Goal: Transaction & Acquisition: Purchase product/service

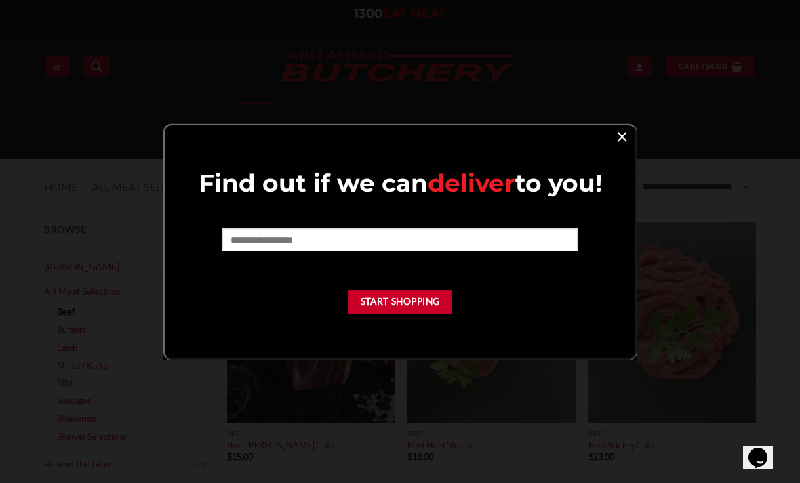
click at [618, 133] on link "×" at bounding box center [622, 136] width 20 height 18
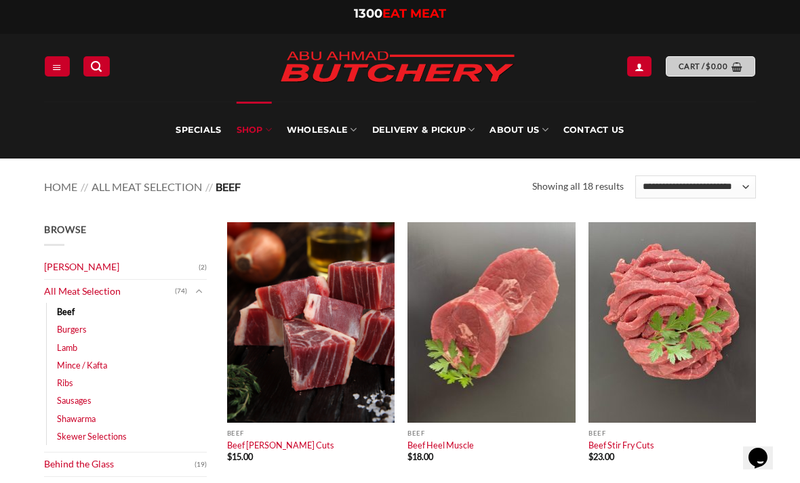
click at [689, 58] on link "Cart / $ 0.00" at bounding box center [710, 66] width 89 height 20
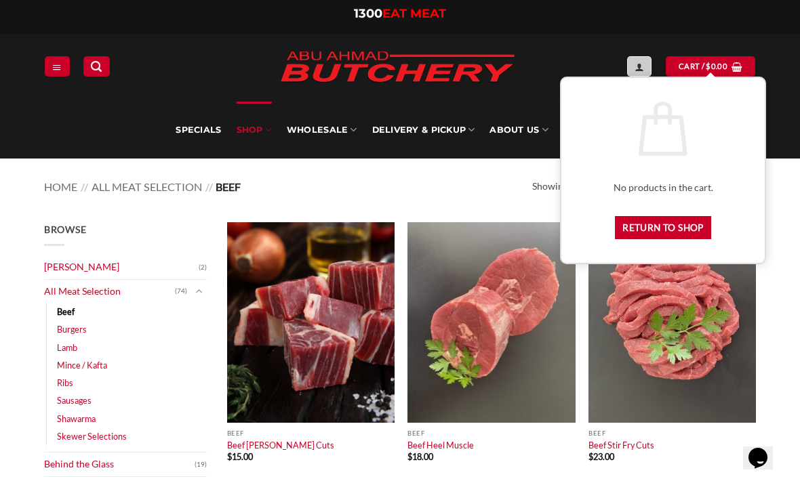
click at [649, 66] on link "My account" at bounding box center [639, 66] width 24 height 20
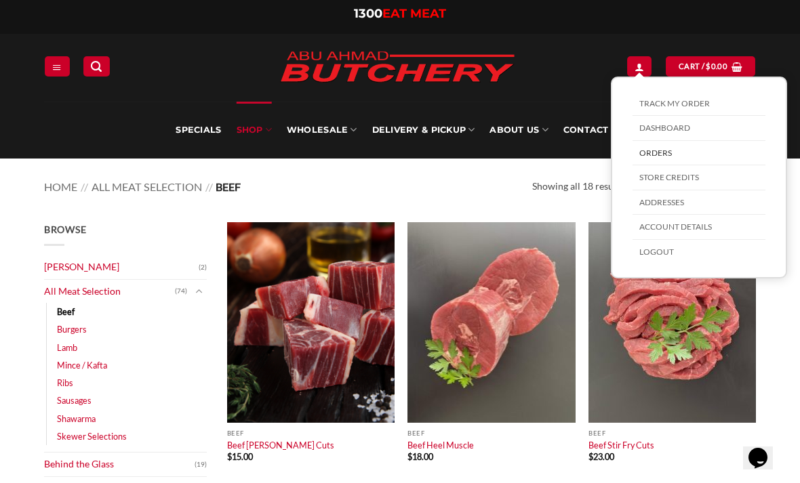
click at [649, 156] on link "Orders" at bounding box center [698, 153] width 133 height 25
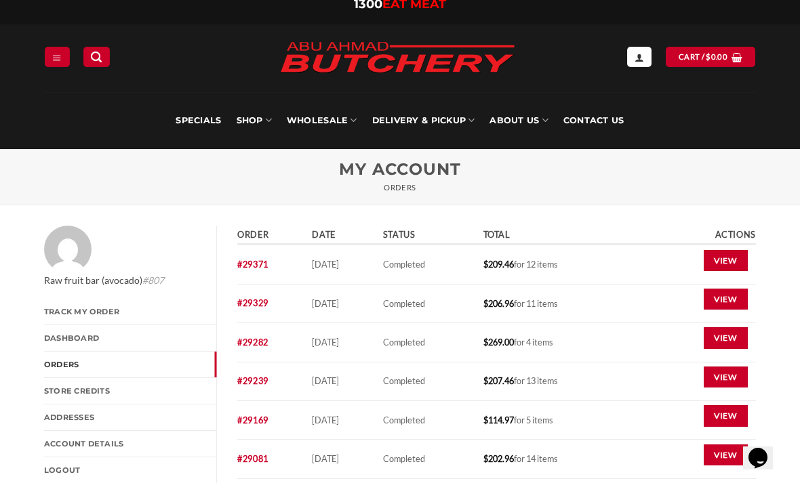
scroll to position [35, 0]
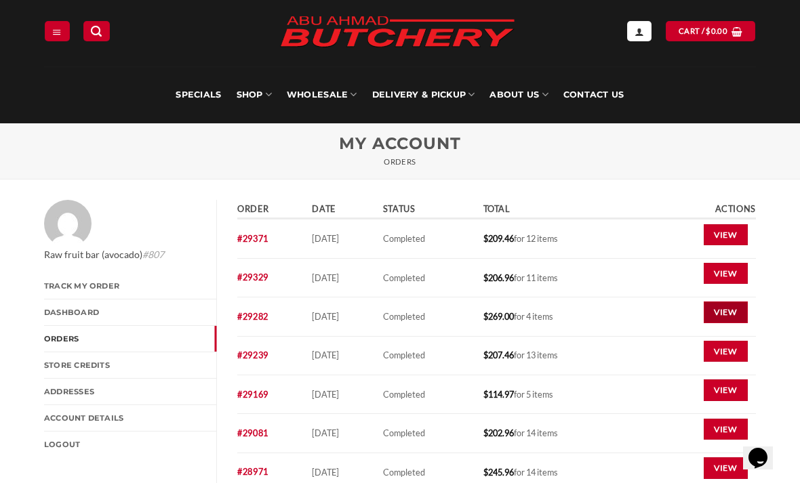
click at [723, 312] on link "View" at bounding box center [726, 313] width 44 height 22
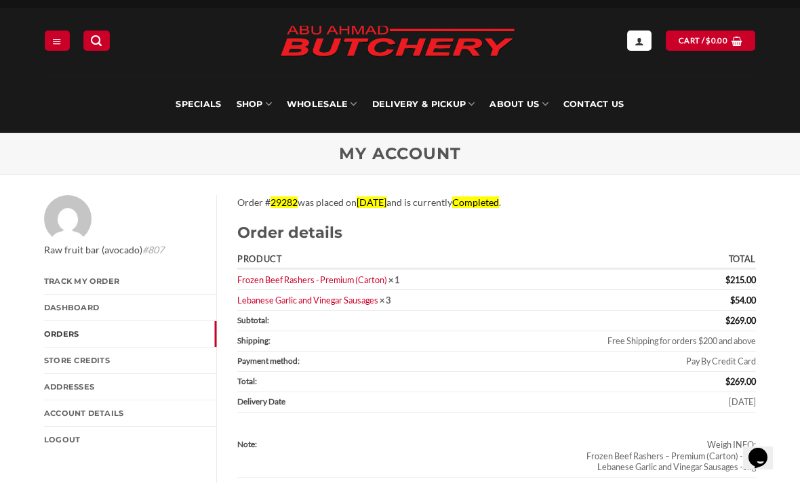
scroll to position [30, 0]
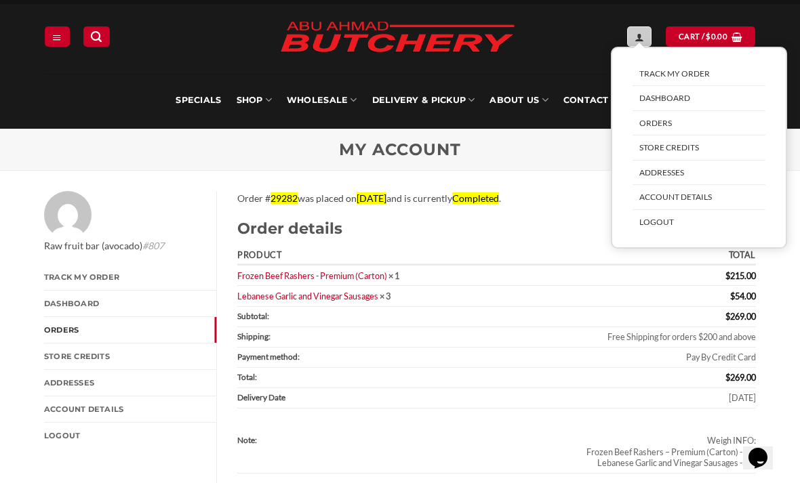
click at [632, 41] on link "My account" at bounding box center [639, 36] width 24 height 20
click at [671, 118] on link "Orders" at bounding box center [698, 123] width 133 height 25
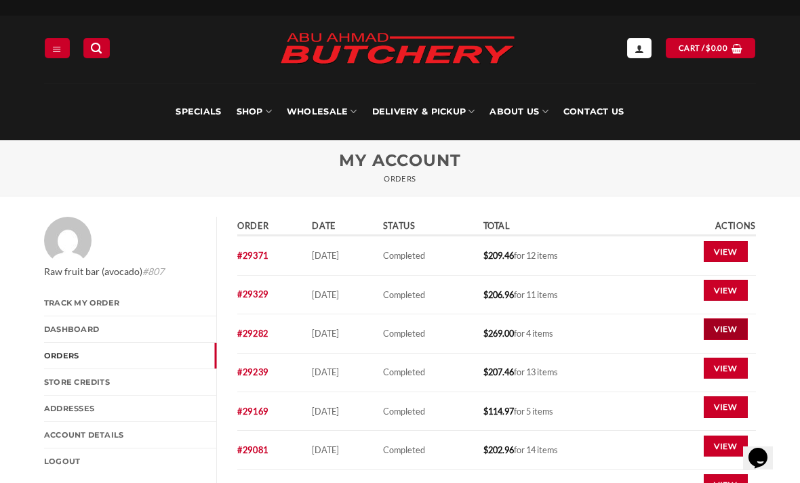
click at [720, 334] on link "View" at bounding box center [726, 330] width 44 height 22
click at [725, 280] on link "View" at bounding box center [726, 291] width 44 height 22
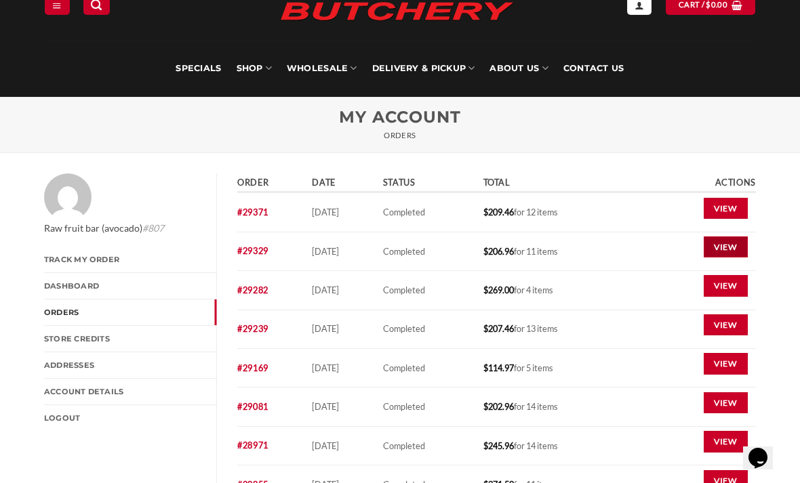
click at [720, 247] on link "View" at bounding box center [726, 248] width 44 height 22
click at [718, 248] on link "View" at bounding box center [726, 248] width 44 height 22
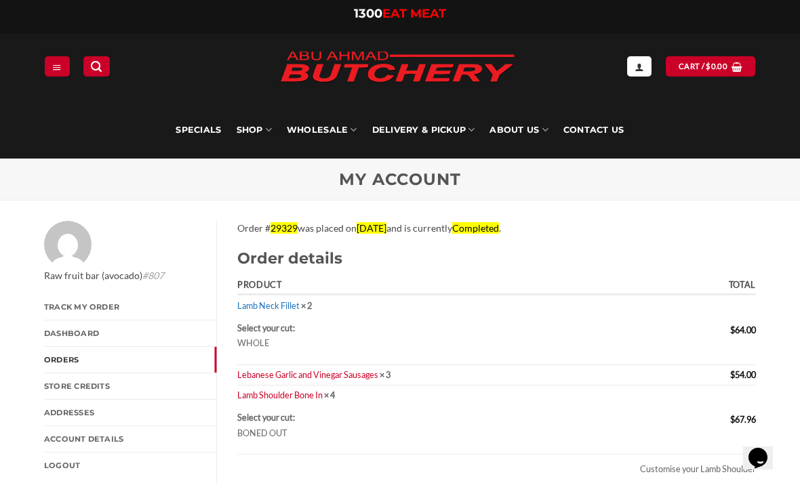
click at [278, 304] on link "Lamb Neck Fillet" at bounding box center [268, 305] width 62 height 11
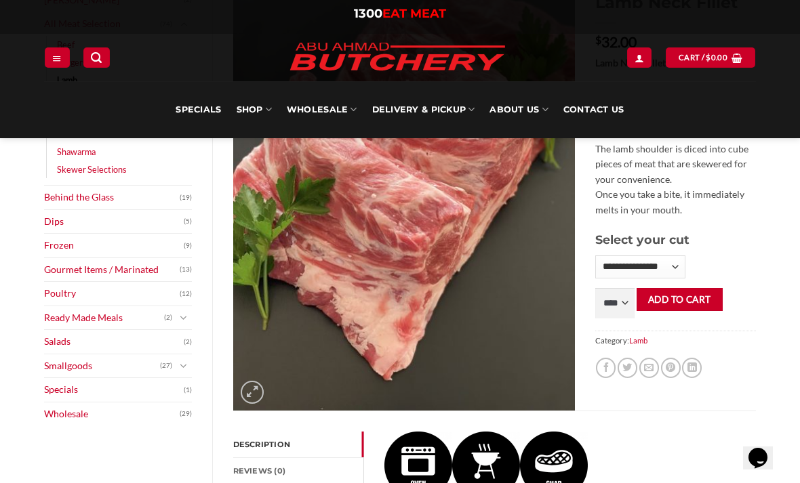
scroll to position [208, 0]
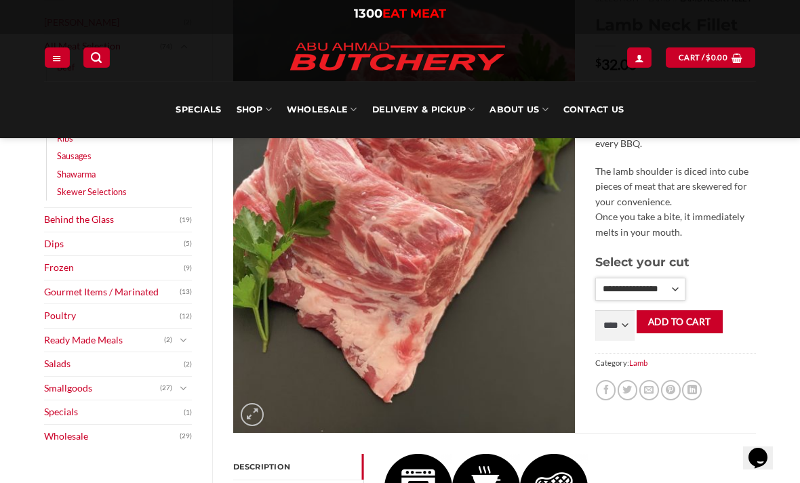
click at [674, 286] on select "**********" at bounding box center [640, 289] width 90 height 23
click at [672, 285] on select "**********" at bounding box center [640, 289] width 90 height 23
select select "*"
click at [614, 319] on select "**** * *** * *** * *** * *** * *** * *** * *** * *** * *** ** **** ** **** ** *…" at bounding box center [614, 325] width 39 height 31
select select "*"
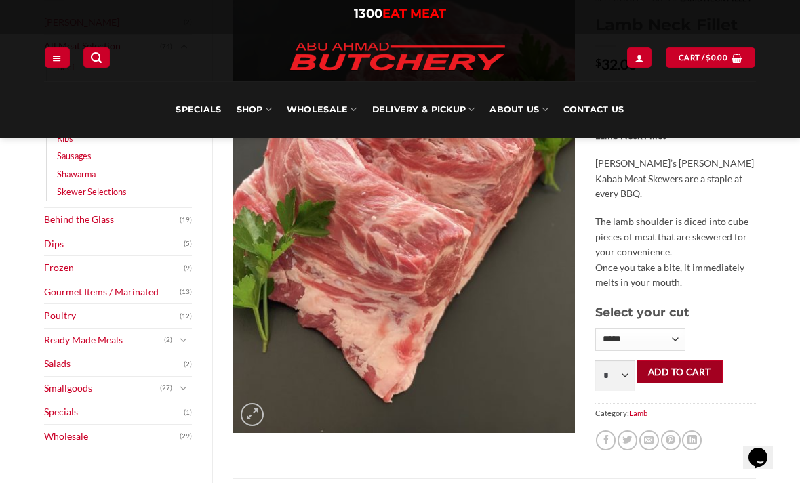
click at [672, 373] on button "Add to cart" at bounding box center [679, 373] width 86 height 24
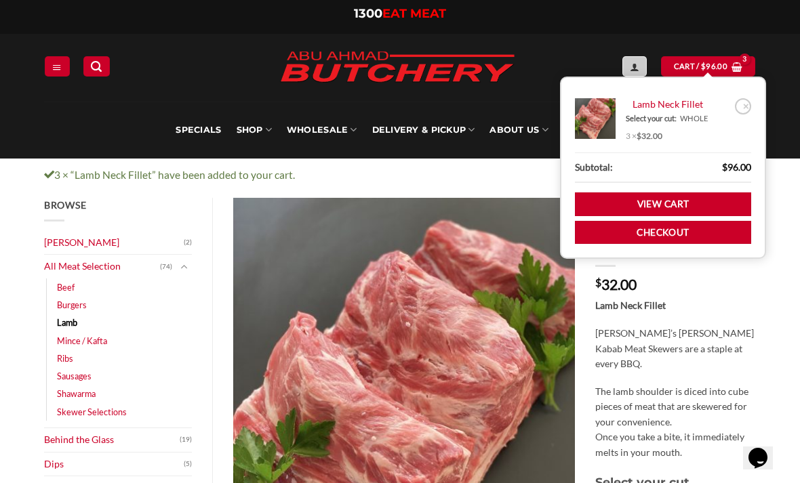
click at [626, 67] on link "My account" at bounding box center [634, 66] width 24 height 20
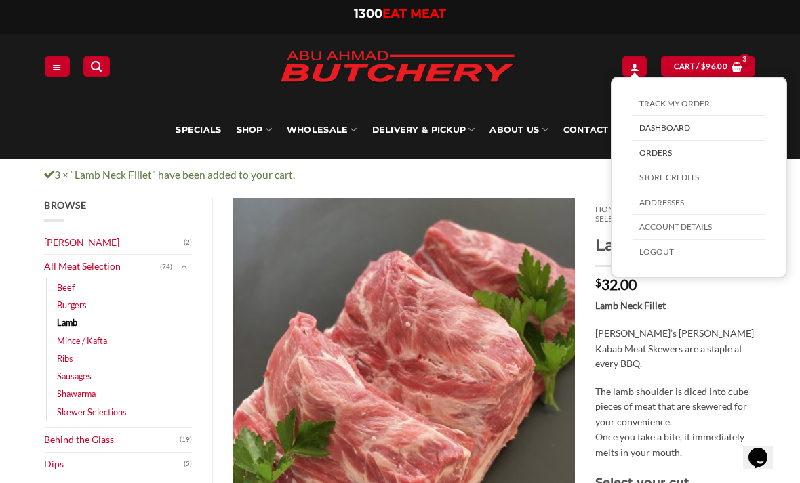
click at [657, 159] on link "Orders" at bounding box center [698, 153] width 133 height 25
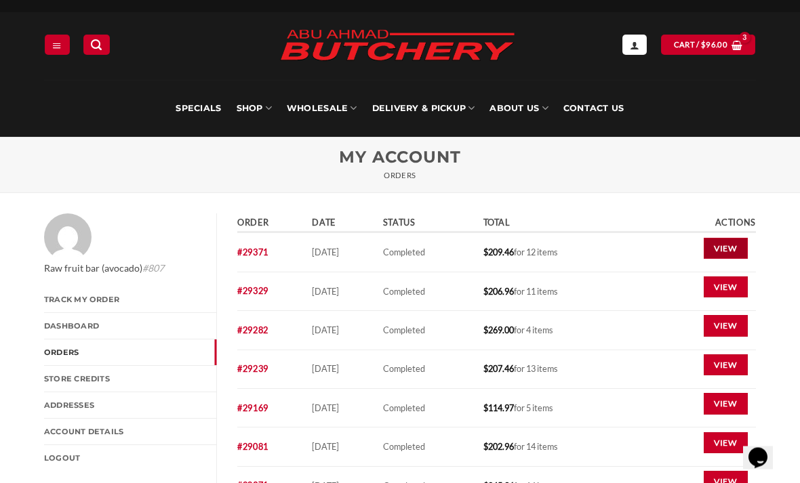
scroll to position [22, 0]
click at [713, 246] on link "View" at bounding box center [726, 249] width 44 height 22
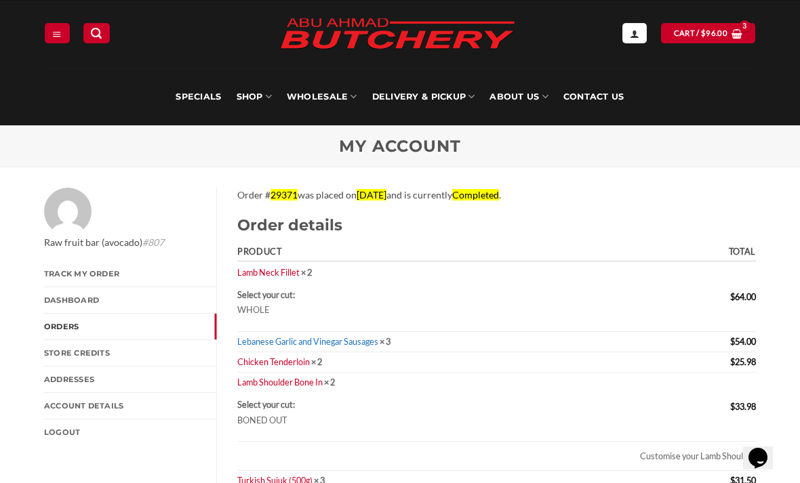
click at [355, 336] on link "Lebanese Garlic and Vinegar Sausages" at bounding box center [307, 341] width 141 height 11
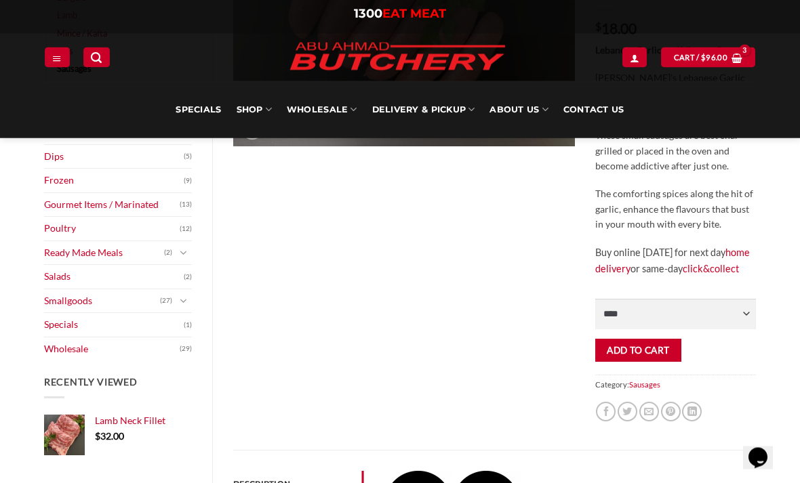
scroll to position [296, 0]
click at [740, 329] on select "**** * *** * *** * *** * *** * *** * *** * *** * *** * *** ** **** ** **** ** *…" at bounding box center [675, 314] width 161 height 31
select select "*"
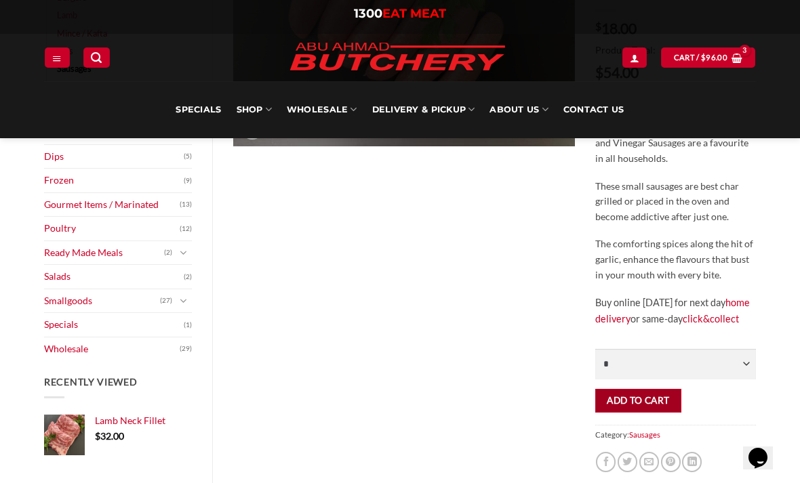
click at [630, 412] on button "Add to cart" at bounding box center [638, 401] width 86 height 24
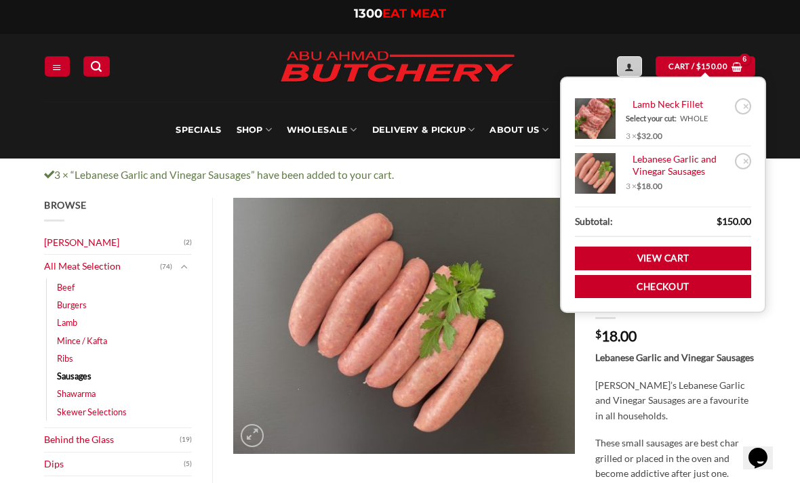
click at [622, 68] on link "My account" at bounding box center [629, 66] width 24 height 20
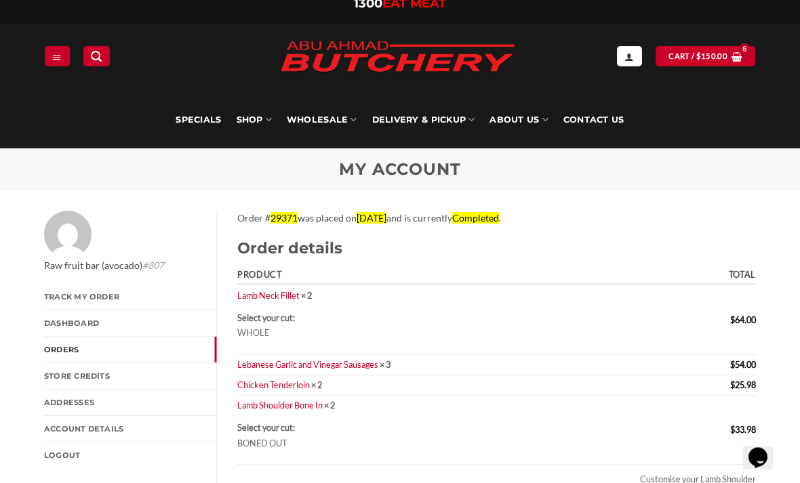
scroll to position [12, 0]
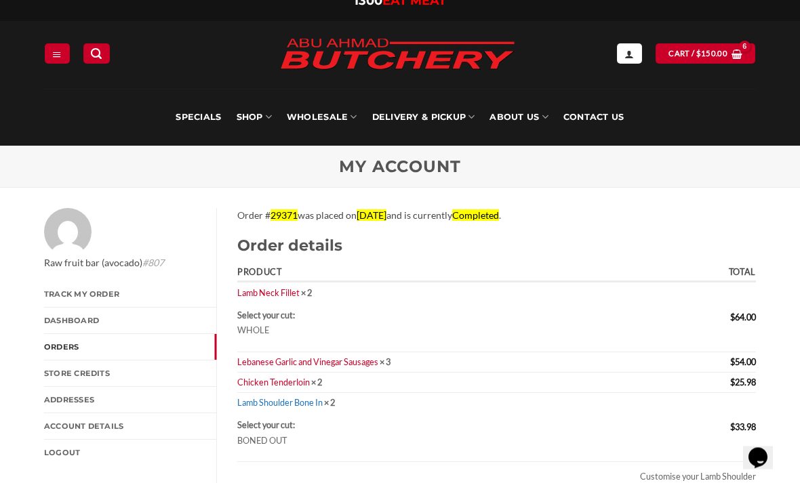
click at [318, 398] on link "Lamb Shoulder Bone In" at bounding box center [279, 403] width 85 height 11
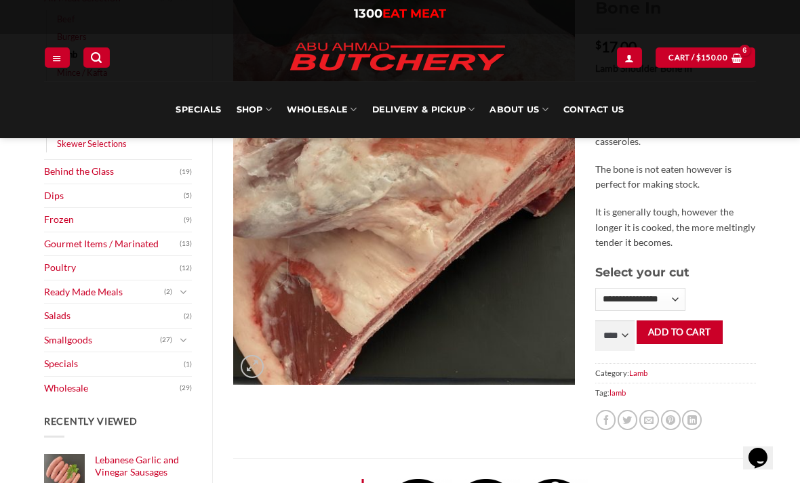
scroll to position [254, 0]
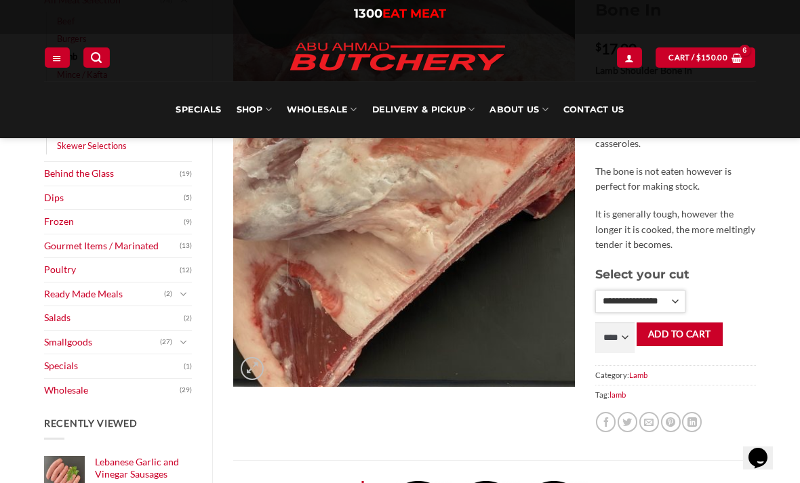
click at [671, 290] on select "**********" at bounding box center [640, 301] width 90 height 23
select select "*"
click at [625, 323] on select "**** * *** * *** * *** * *** * *** * *** * *** * *** * *** ** **** ** **** ** *…" at bounding box center [614, 338] width 39 height 31
select select "*"
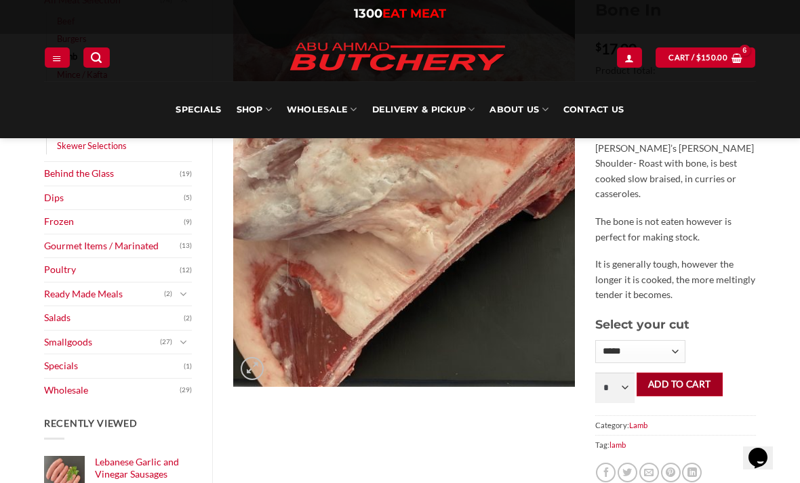
click at [662, 373] on button "Add to cart" at bounding box center [679, 385] width 86 height 24
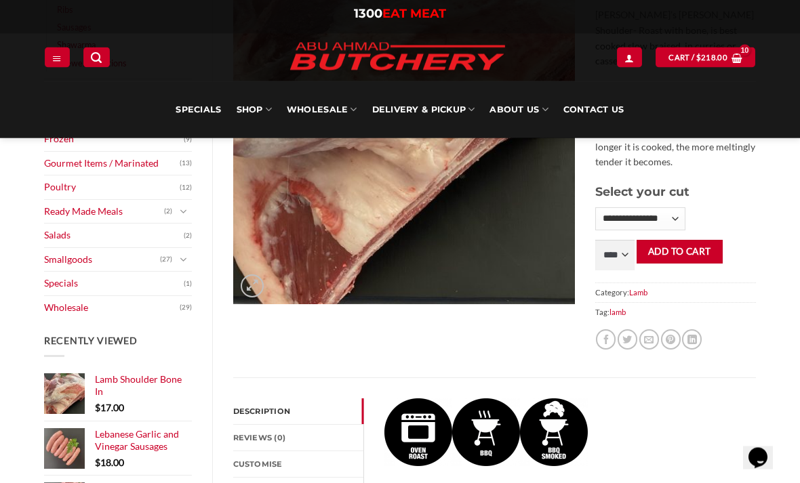
scroll to position [349, 0]
click at [674, 207] on select "**********" at bounding box center [640, 218] width 90 height 23
click at [697, 59] on span "$" at bounding box center [698, 58] width 5 height 12
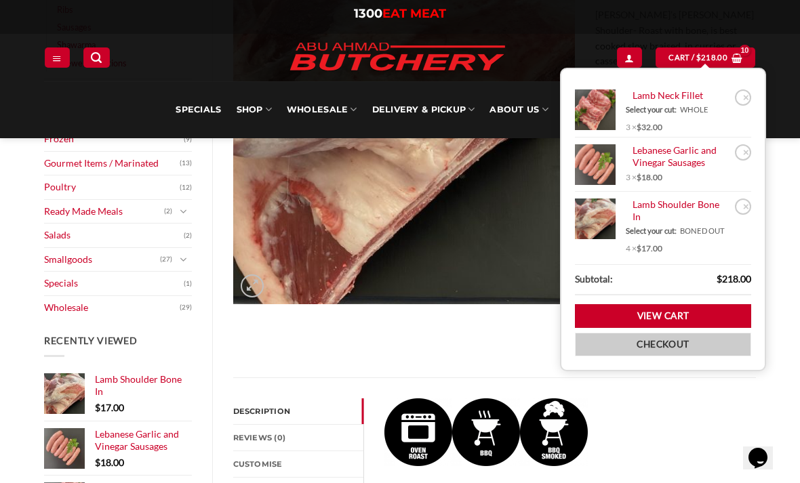
click at [657, 352] on link "Checkout" at bounding box center [663, 345] width 176 height 24
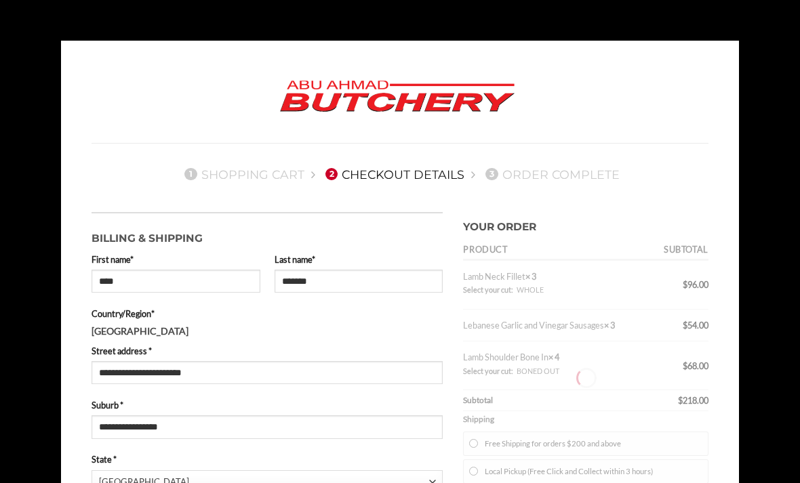
select select "***"
type input "**********"
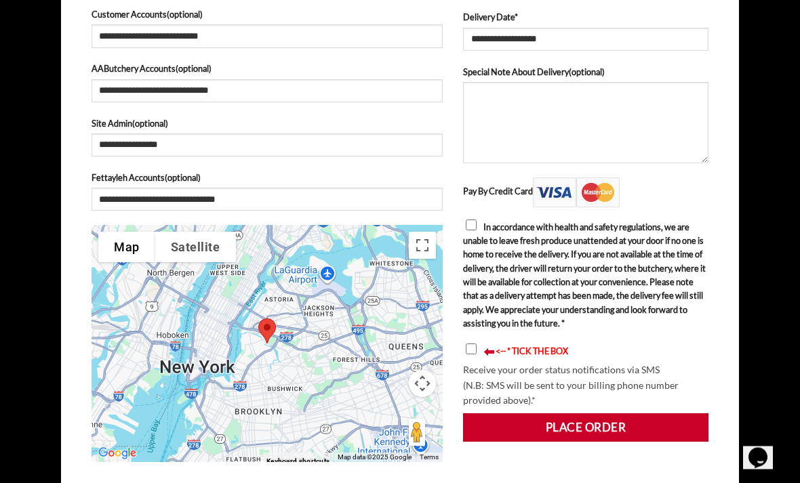
scroll to position [651, 0]
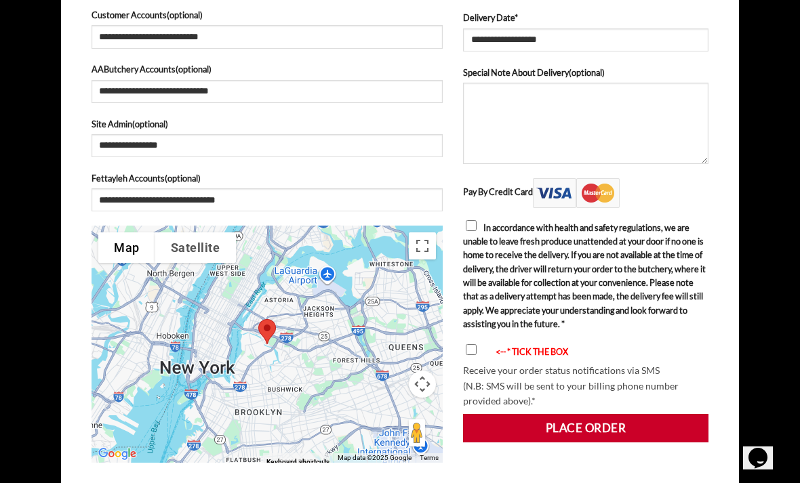
click at [460, 225] on div "Your order Product Subtotal Lamb Neck Fillet × 3 Select your cut: WHOLE $ 96.00…" at bounding box center [586, 22] width 266 height 922
click at [474, 201] on li "Pay By Credit Card" at bounding box center [585, 193] width 245 height 30
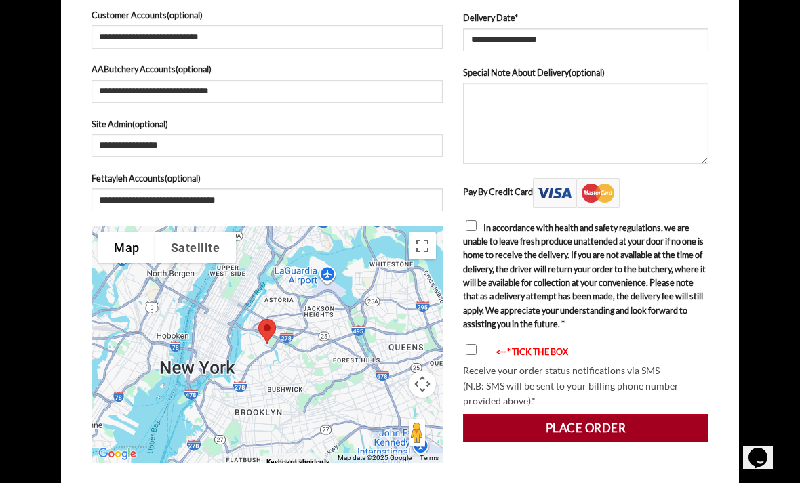
click at [560, 441] on button "Place order" at bounding box center [585, 428] width 245 height 28
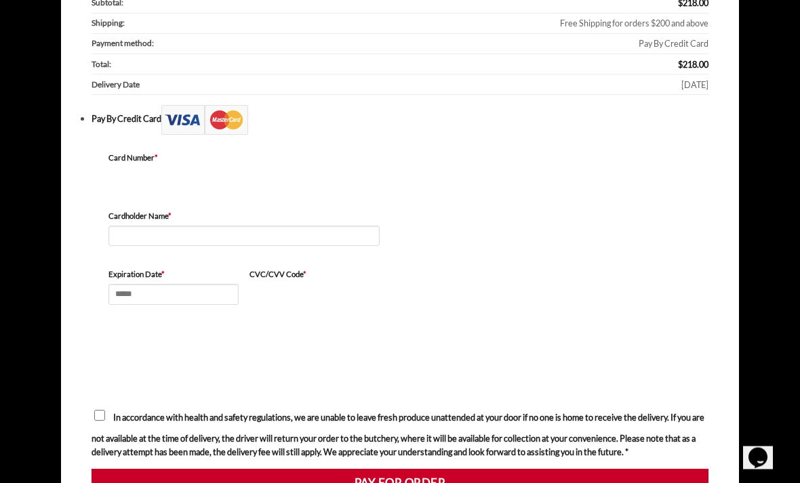
scroll to position [401, 0]
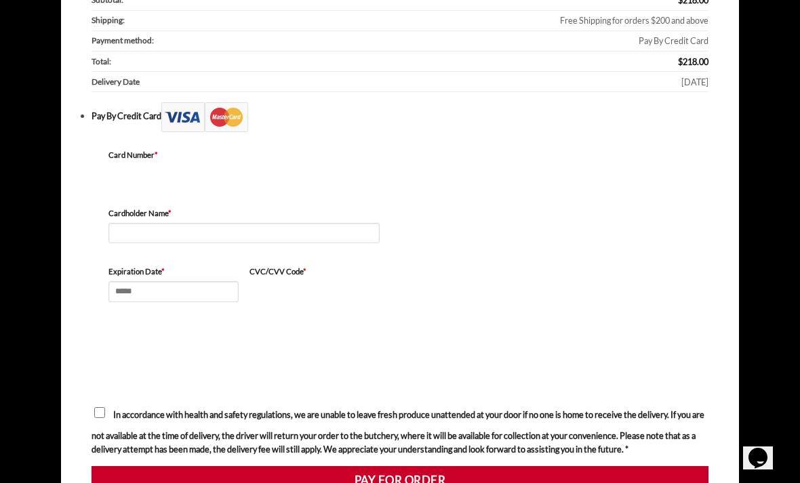
click at [243, 215] on span at bounding box center [243, 214] width 271 height 11
click at [134, 233] on input "Cardholder Name *" at bounding box center [243, 233] width 271 height 21
type input "**********"
click at [193, 266] on label "Expiration Date *" at bounding box center [173, 272] width 130 height 12
click at [193, 281] on input "Expiration Date *" at bounding box center [173, 291] width 130 height 21
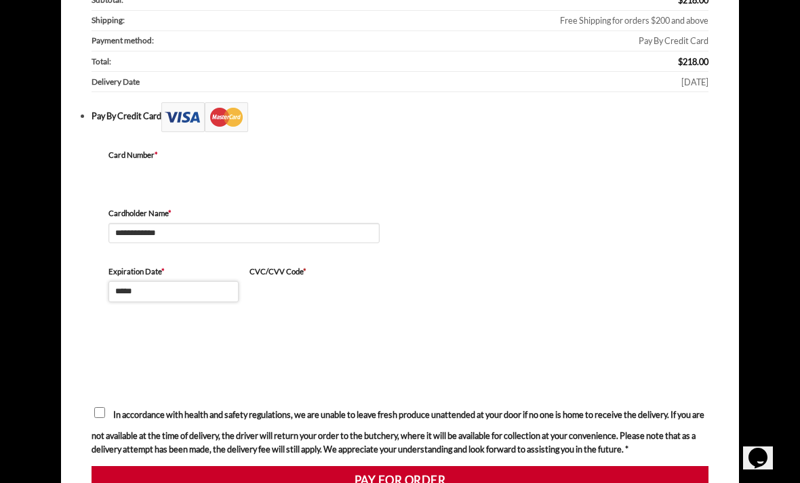
type input "*****"
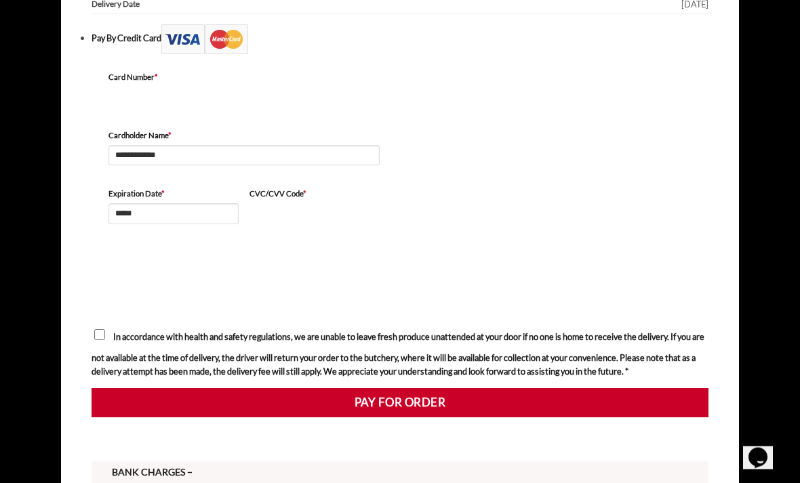
scroll to position [482, 0]
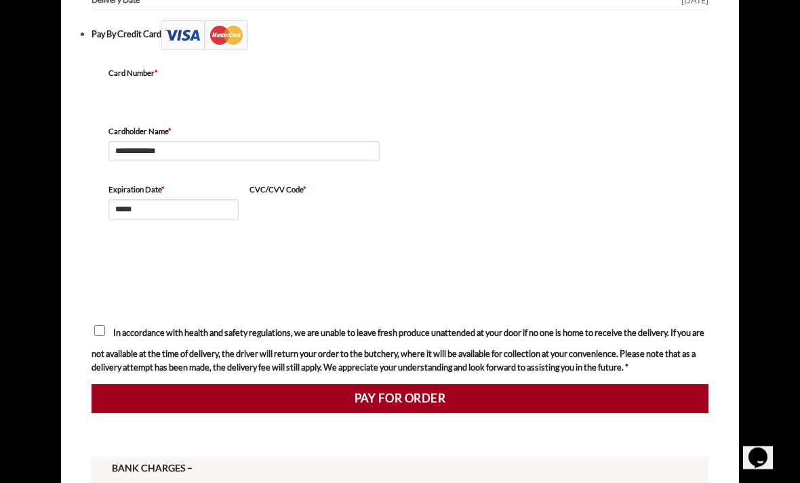
click at [400, 404] on button "Pay for order" at bounding box center [400, 399] width 617 height 28
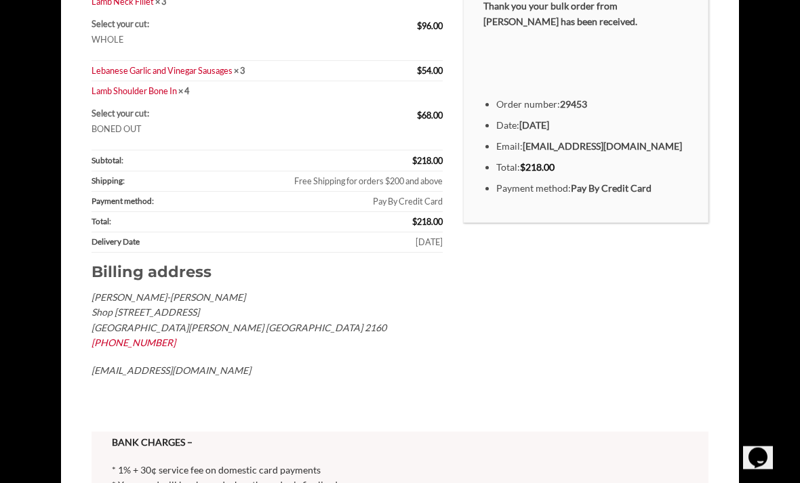
scroll to position [348, 0]
